Goal: Navigation & Orientation: Find specific page/section

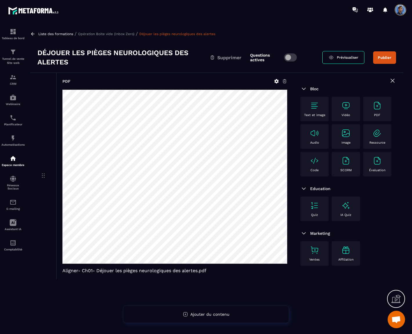
scroll to position [2065, 0]
click at [116, 33] on p "Opération Boite vide (Inbox Zero)" at bounding box center [106, 34] width 56 height 4
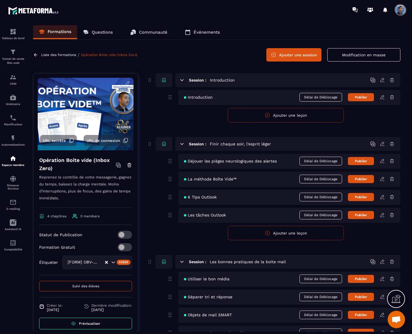
click at [52, 55] on p "Liste des formations" at bounding box center [58, 55] width 35 height 4
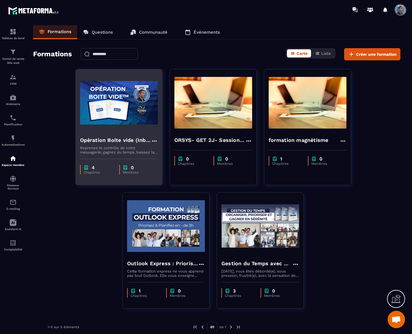
click at [116, 145] on div "Opération Boite vide (Inbox Zero)" at bounding box center [119, 141] width 78 height 10
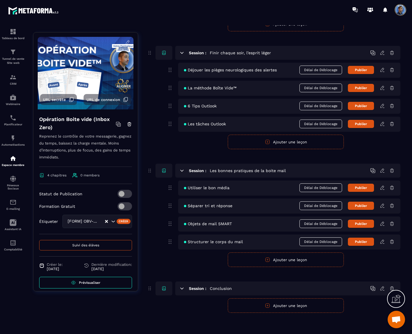
scroll to position [94, 0]
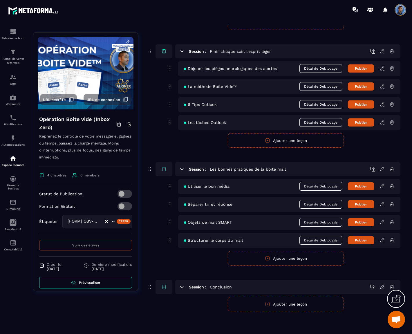
click at [92, 284] on span "Prévisualiser" at bounding box center [89, 283] width 21 height 4
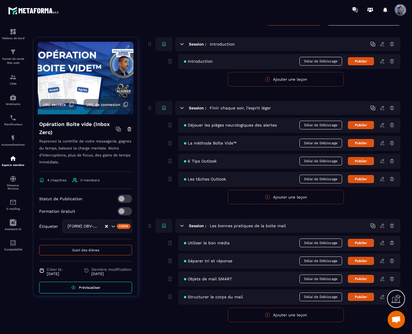
scroll to position [0, 0]
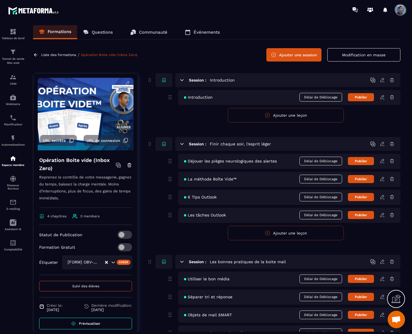
click at [63, 51] on div "Liste des formations / Opération Boite vide (Inbox Zero) Ajouter une session Mo…" at bounding box center [217, 54] width 368 height 13
click at [64, 53] on p "Liste des formations" at bounding box center [58, 55] width 35 height 4
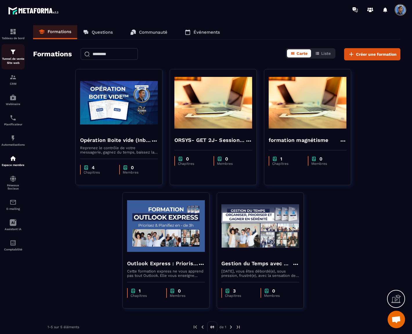
click at [15, 55] on img at bounding box center [13, 51] width 7 height 7
